Goal: Transaction & Acquisition: Purchase product/service

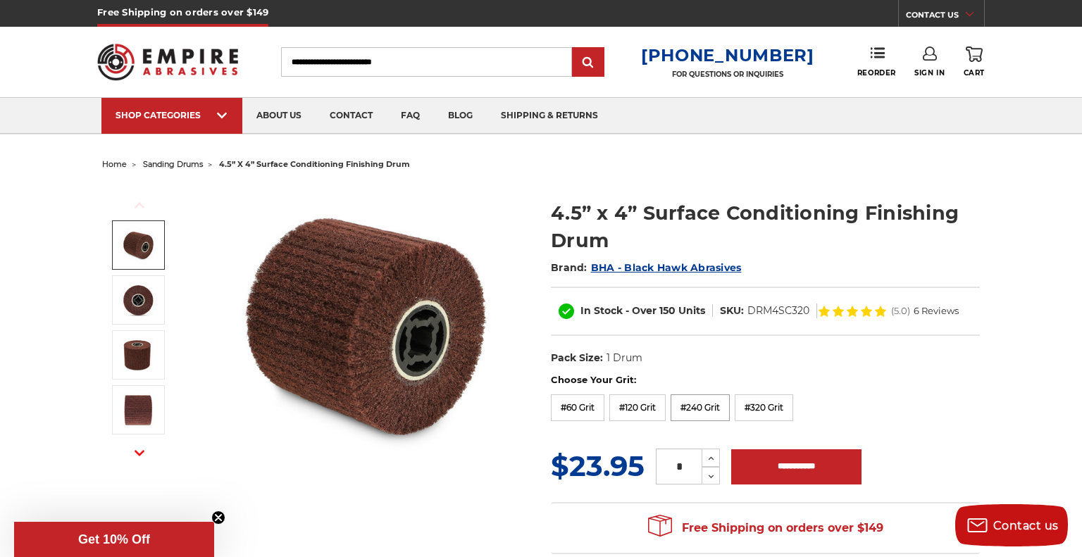
click at [694, 404] on label "#240 Grit" at bounding box center [700, 407] width 59 height 27
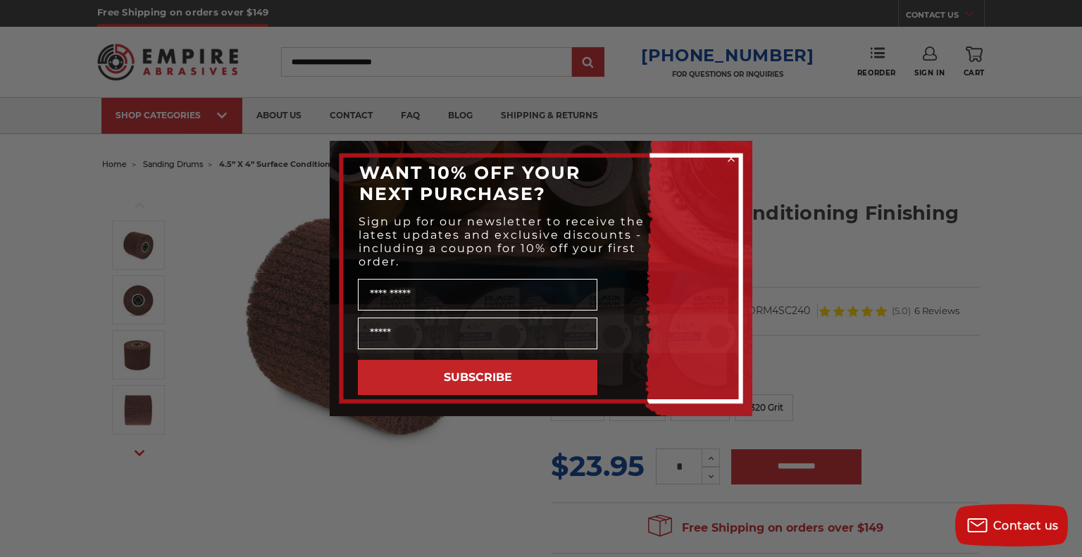
click at [732, 158] on circle "Close dialog" at bounding box center [731, 158] width 13 height 13
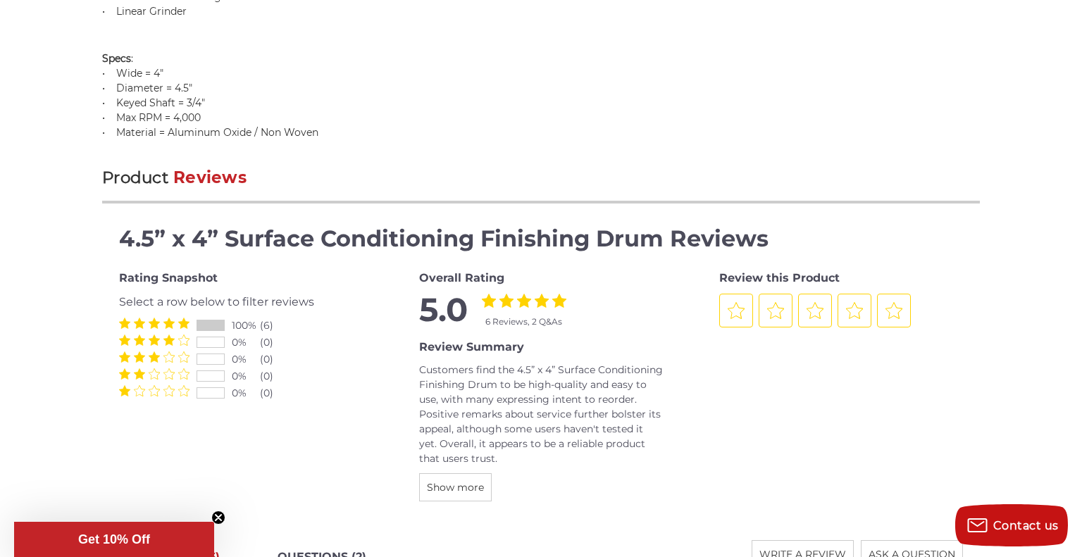
scroll to position [1467, 0]
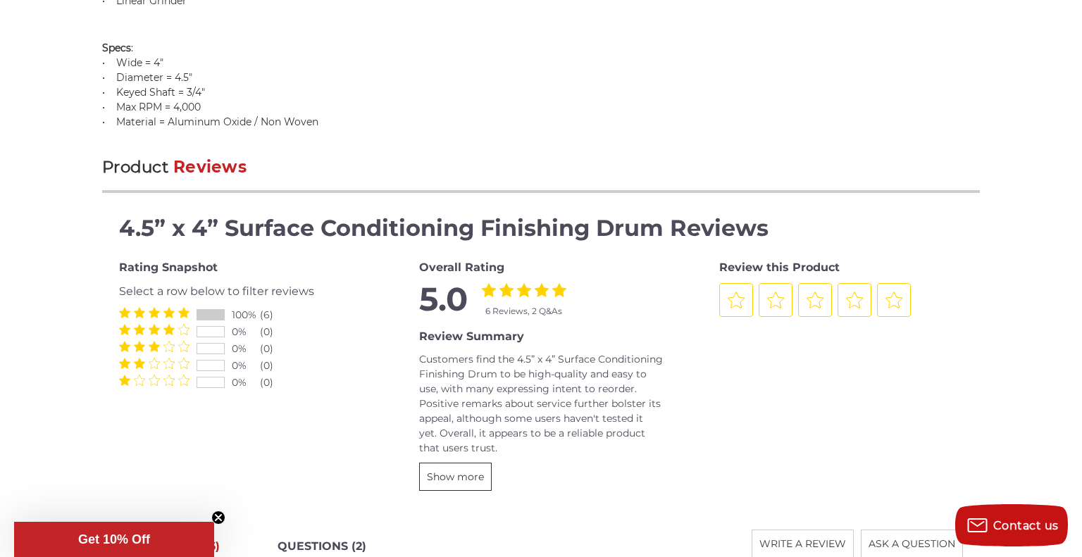
click at [459, 471] on span "Show more" at bounding box center [455, 477] width 57 height 13
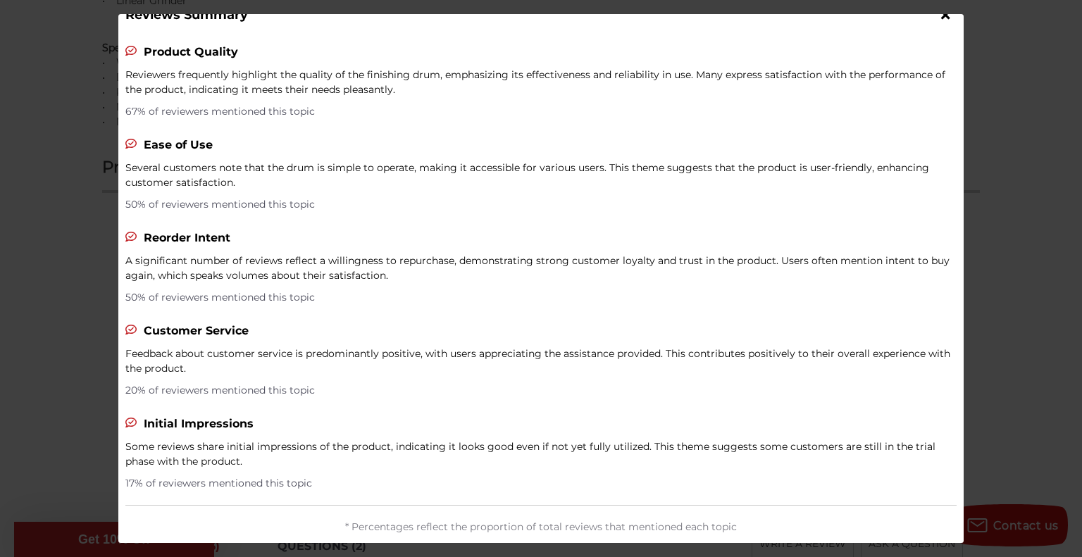
scroll to position [0, 0]
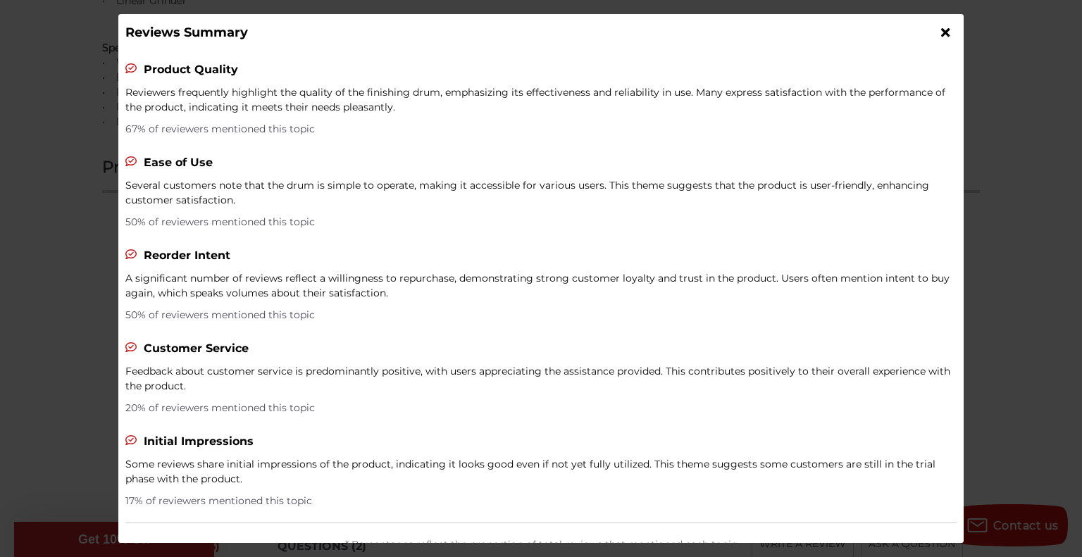
click at [942, 31] on icon at bounding box center [945, 32] width 8 height 13
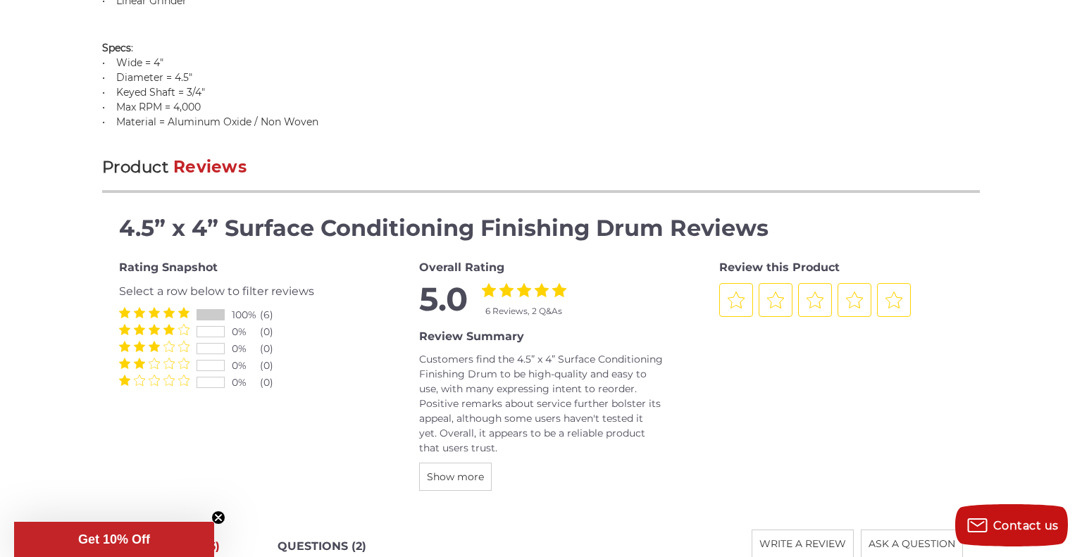
click at [218, 310] on div at bounding box center [210, 315] width 27 height 10
click at [219, 310] on div at bounding box center [210, 315] width 27 height 10
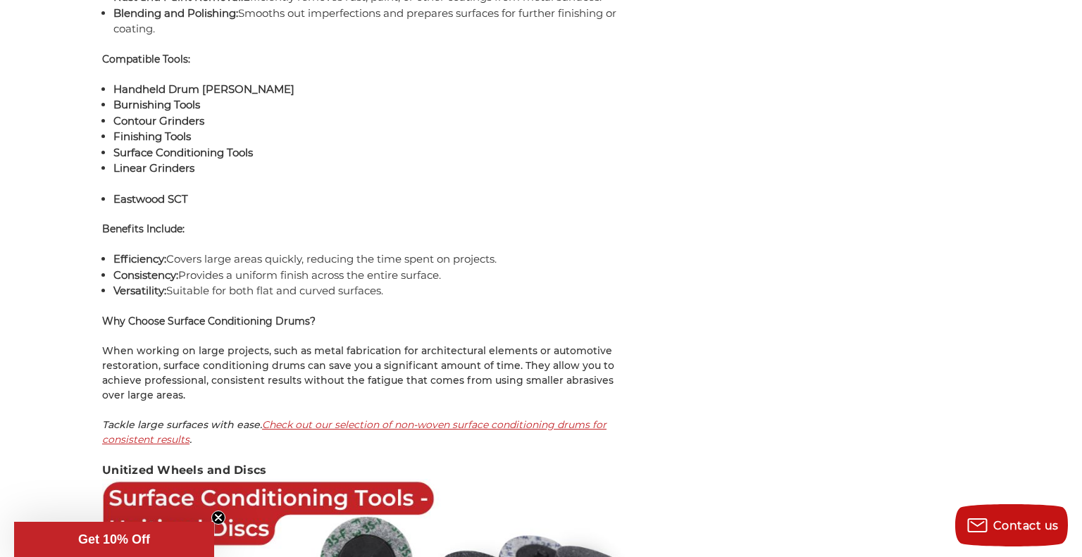
scroll to position [5872, 0]
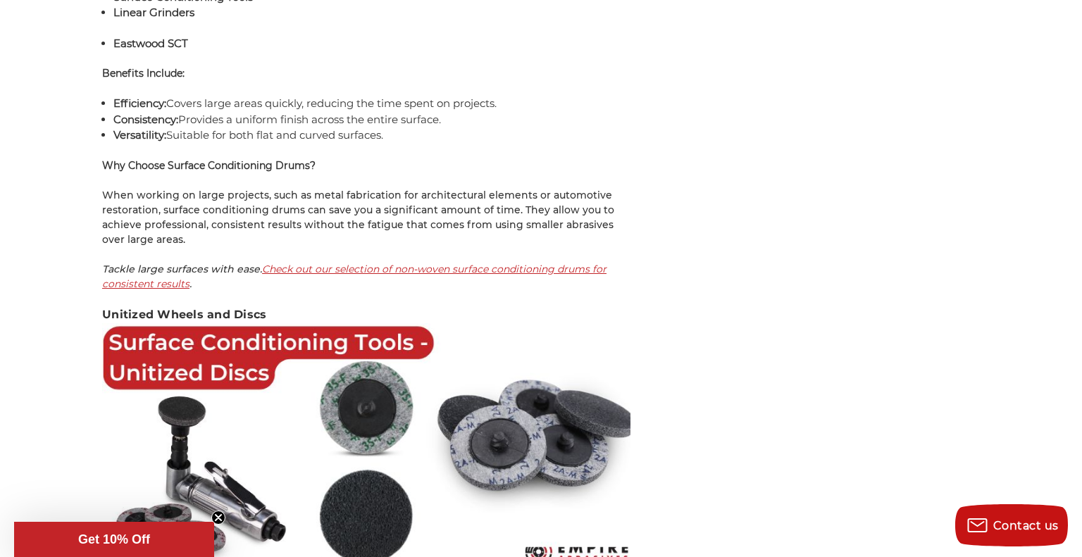
click at [389, 263] on em "Check out our selection of non-woven surface conditioning drums for consistent …" at bounding box center [354, 276] width 504 height 27
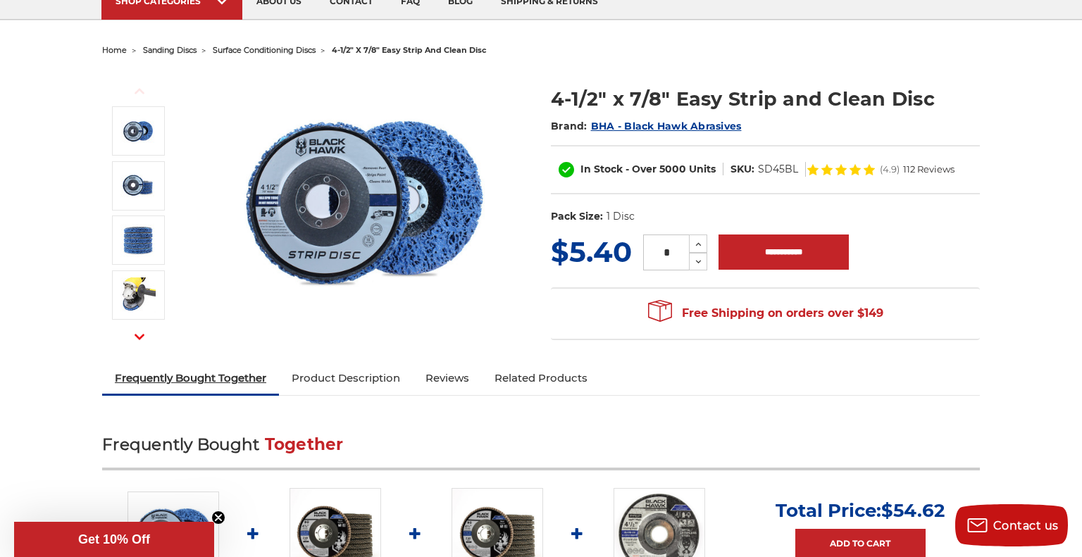
scroll to position [124, 0]
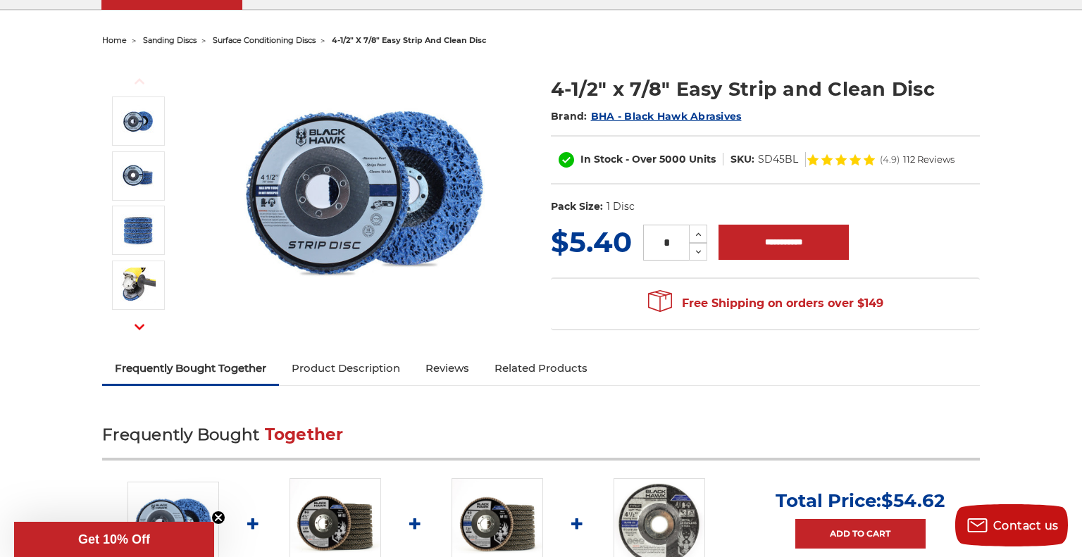
click at [445, 364] on link "Reviews" at bounding box center [447, 368] width 69 height 31
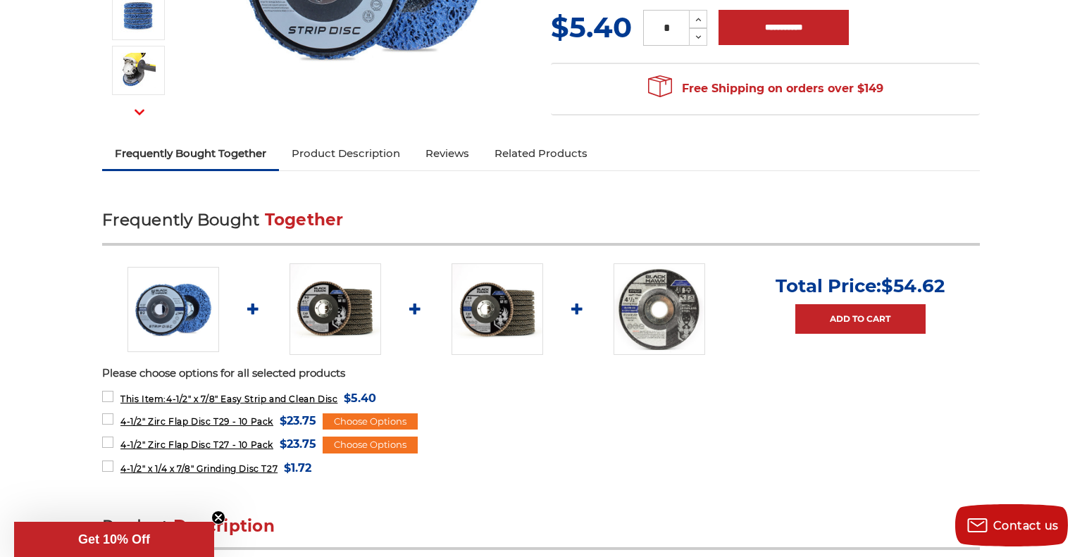
scroll to position [0, 0]
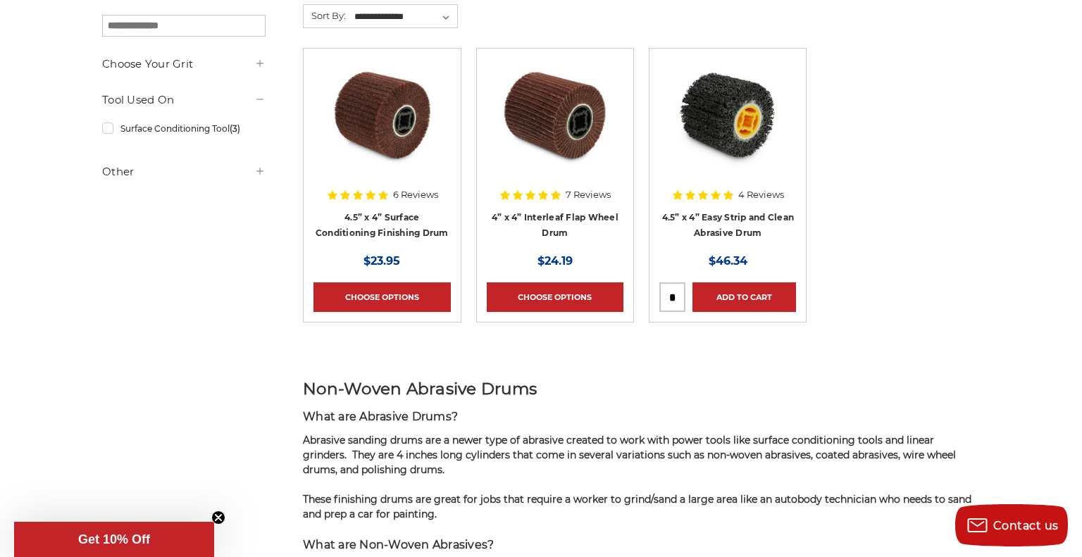
scroll to position [299, 0]
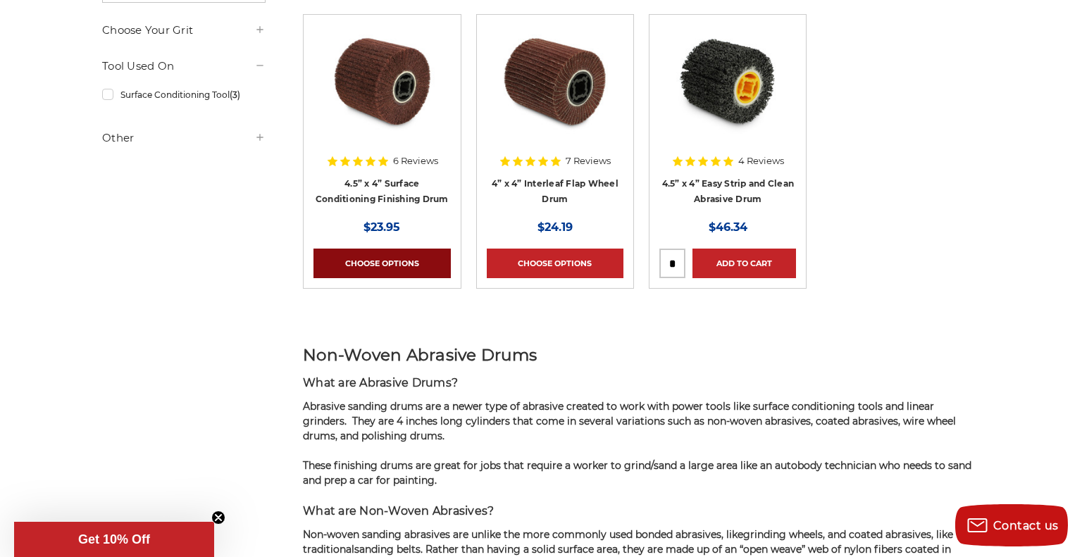
click at [388, 259] on link "Choose Options" at bounding box center [381, 264] width 137 height 30
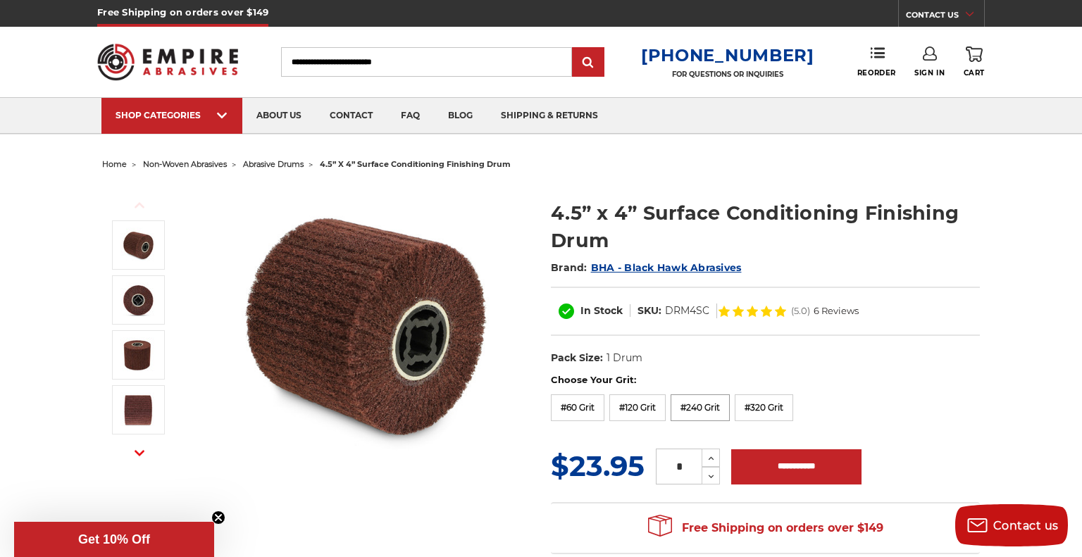
click at [704, 411] on label "#240 Grit" at bounding box center [700, 407] width 59 height 27
